Goal: Use online tool/utility: Utilize a website feature to perform a specific function

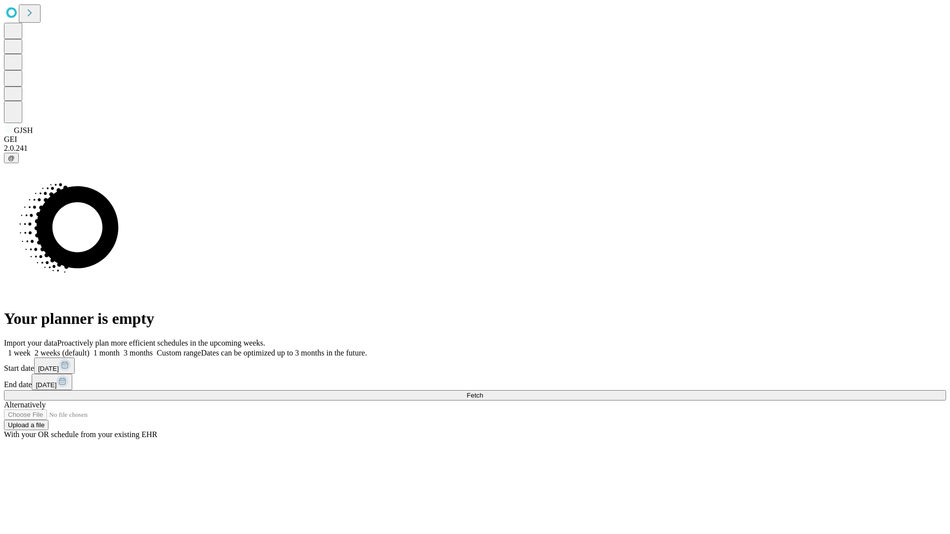
click at [483, 392] on span "Fetch" at bounding box center [475, 395] width 16 height 7
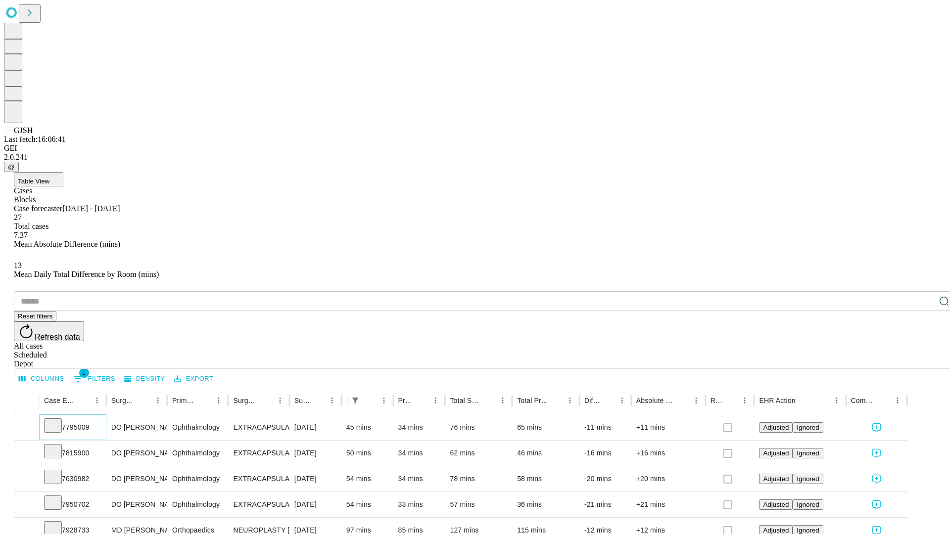
click at [58, 420] on icon at bounding box center [53, 425] width 10 height 10
